Goal: Subscribe to service/newsletter

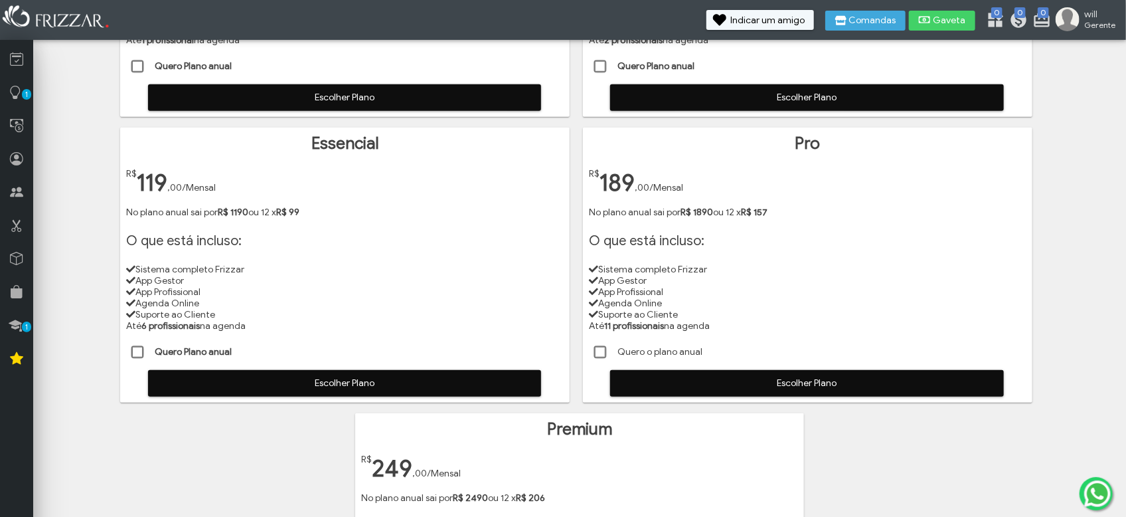
scroll to position [332, 0]
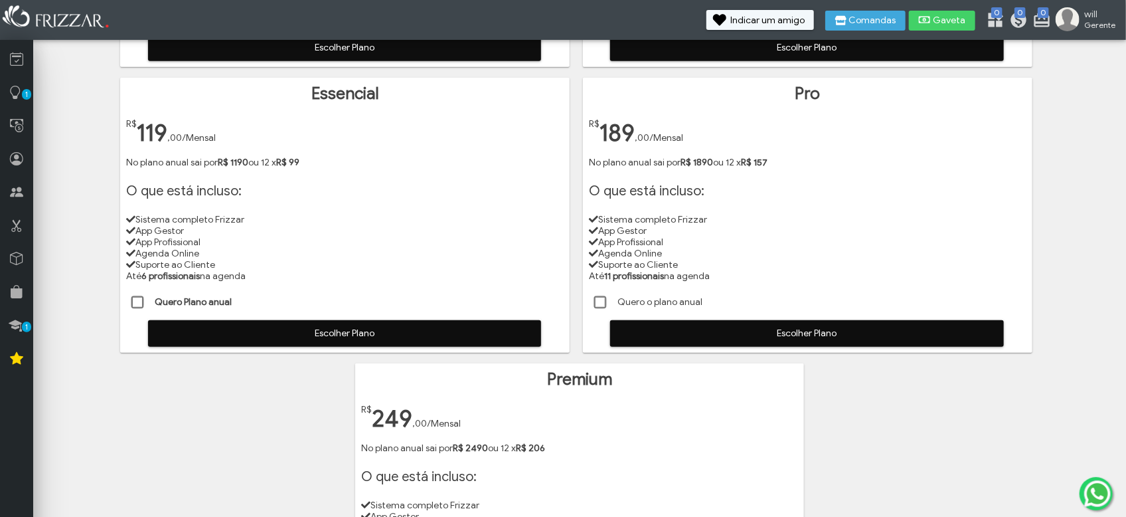
click at [137, 299] on span at bounding box center [137, 302] width 13 height 13
click at [255, 345] on div "Essencial R$ 119 ,00 /Mensal No plano anual sai por R$ 1190 ou 12 x R$ 99 O que…" at bounding box center [345, 215] width 450 height 275
click at [270, 334] on span "Escolher Plano" at bounding box center [344, 333] width 375 height 20
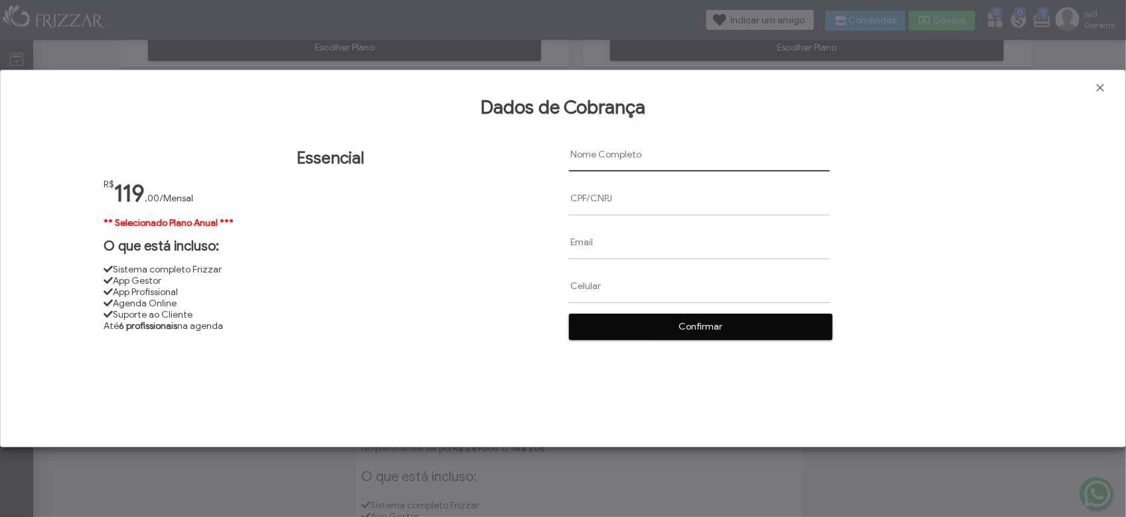
click at [610, 156] on input "text" at bounding box center [699, 154] width 261 height 34
paste input "[PERSON_NAME]"
type input "[PERSON_NAME]"
click at [630, 197] on input "text" at bounding box center [699, 198] width 261 height 34
paste input "12408453674"
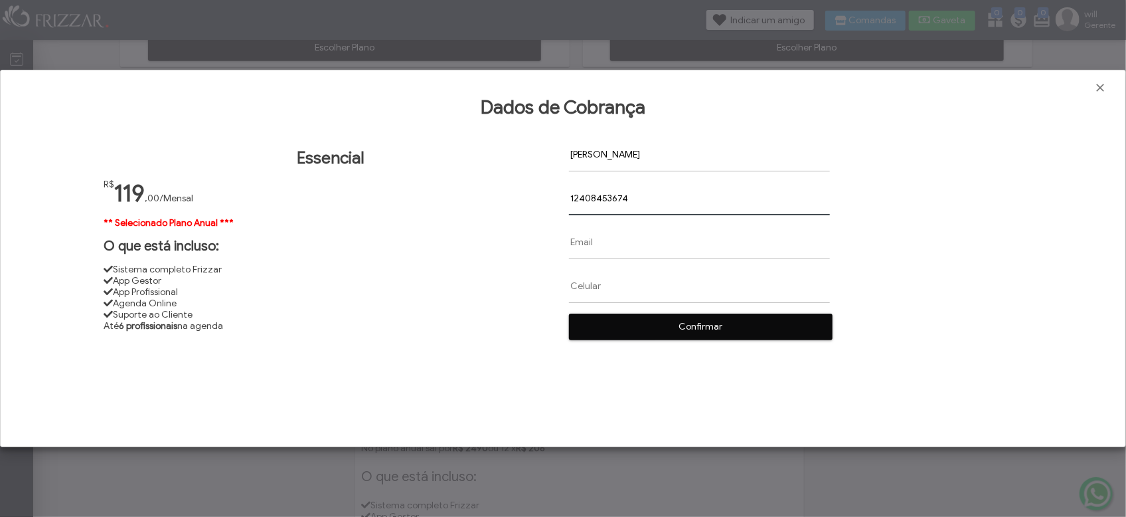
type input "12408453674"
click at [603, 236] on input "text" at bounding box center [699, 242] width 261 height 34
paste input "[EMAIL_ADDRESS][DOMAIN_NAME]"
click at [578, 238] on input "[EMAIL_ADDRESS][DOMAIN_NAME]" at bounding box center [699, 242] width 261 height 34
click at [635, 241] on input "[EMAIL_ADDRESS][DOMAIN_NAME]" at bounding box center [699, 242] width 261 height 34
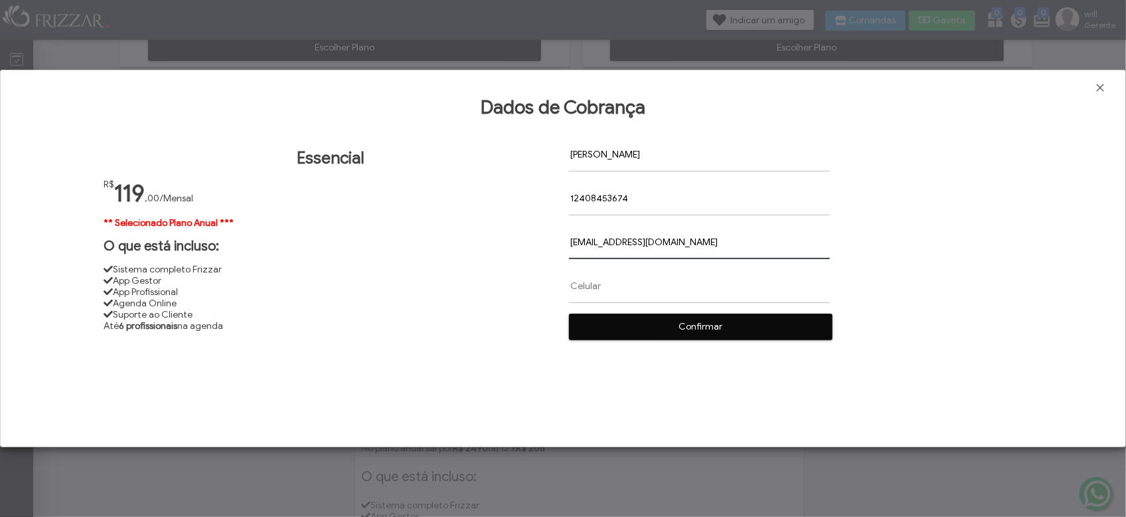
type input "[EMAIL_ADDRESS][DOMAIN_NAME]"
click at [578, 280] on input "text" at bounding box center [699, 287] width 261 height 34
paste input "[PHONE_NUMBER]"
type input "[PHONE_NUMBER]"
click at [618, 323] on span "Confirmar" at bounding box center [700, 327] width 245 height 20
